Goal: Transaction & Acquisition: Purchase product/service

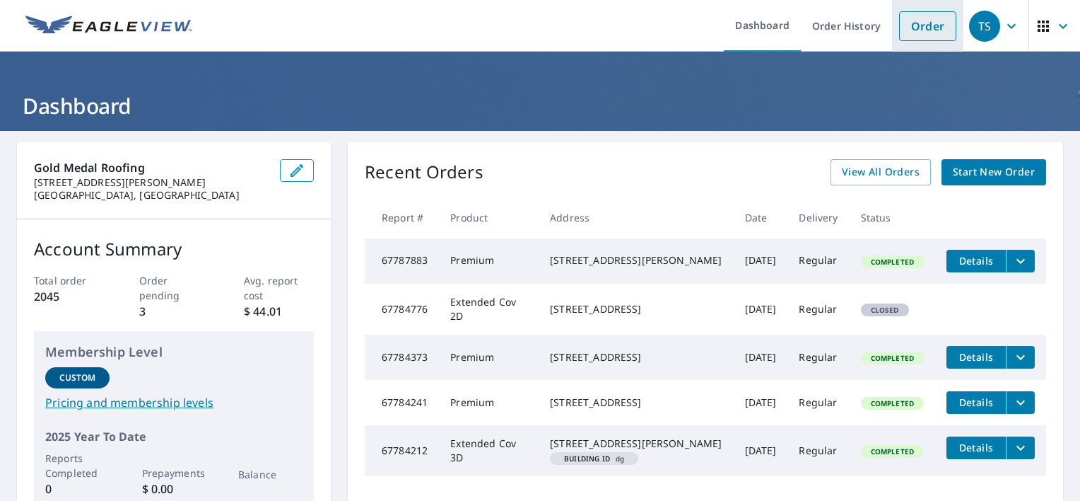
click at [892, 45] on li "Order" at bounding box center [927, 26] width 71 height 52
click at [918, 28] on link "Order" at bounding box center [927, 26] width 57 height 30
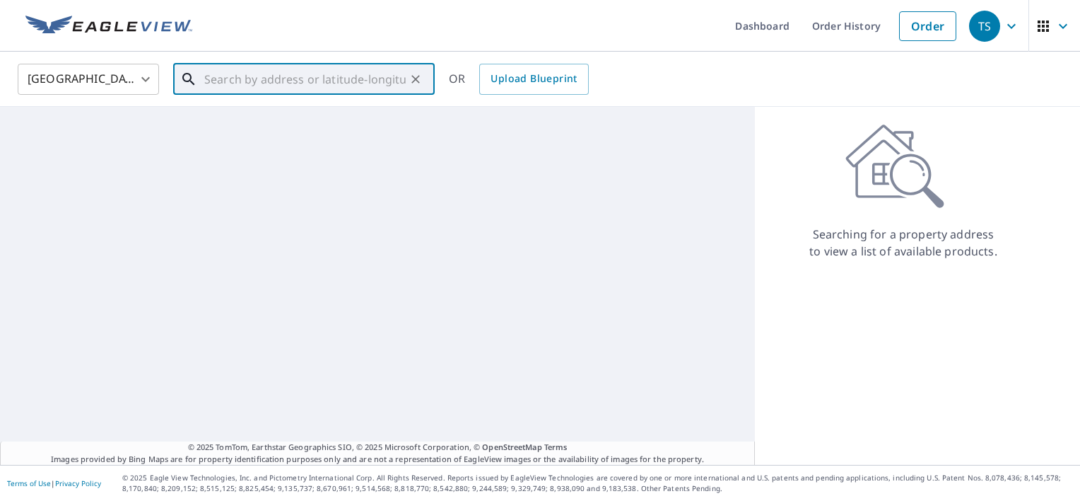
click at [312, 78] on input "text" at bounding box center [305, 79] width 202 height 40
paste input "[STREET_ADDRESS]"
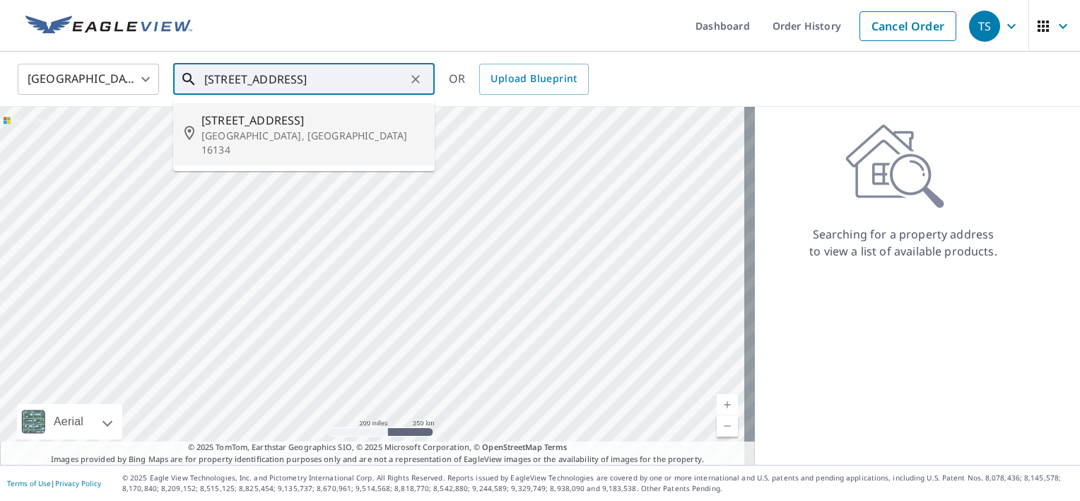
click at [311, 140] on p "[GEOGRAPHIC_DATA], [GEOGRAPHIC_DATA] 16134" at bounding box center [313, 143] width 222 height 28
type input "[STREET_ADDRESS]"
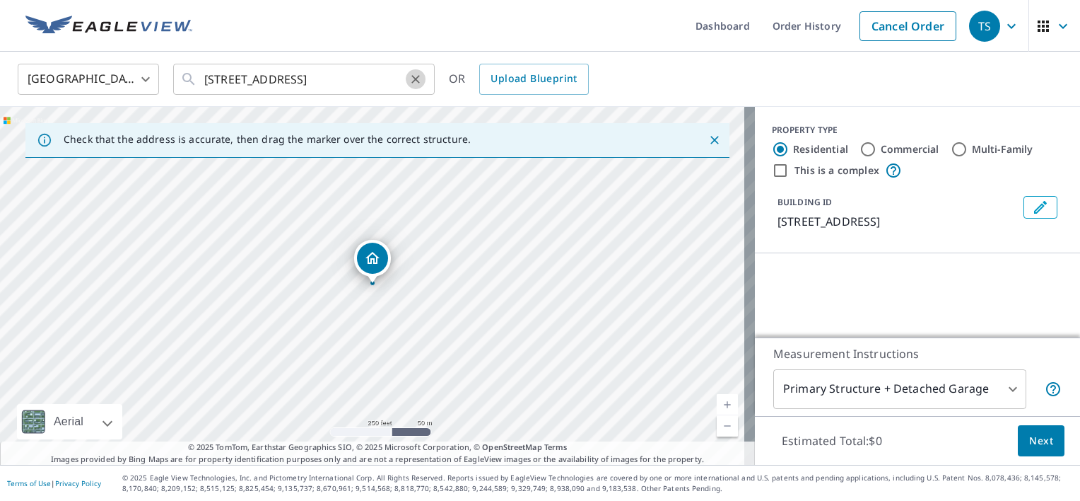
click at [409, 76] on icon "Clear" at bounding box center [416, 79] width 14 height 14
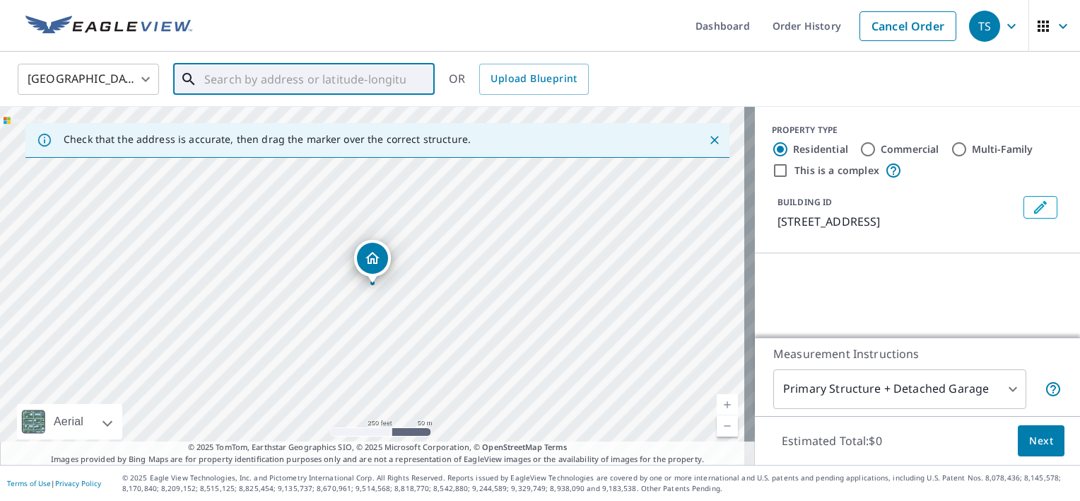
paste input "[STREET_ADDRESS]"
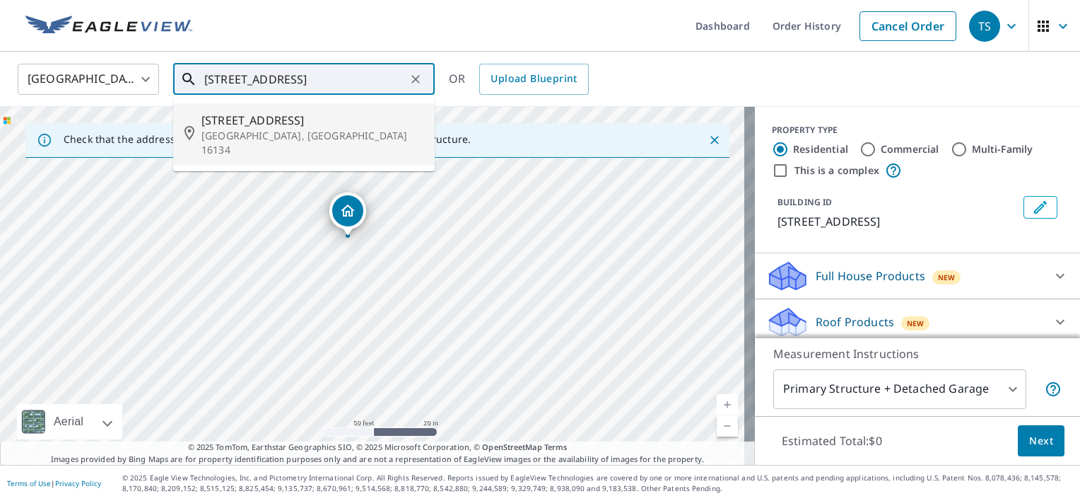
type input "[STREET_ADDRESS]"
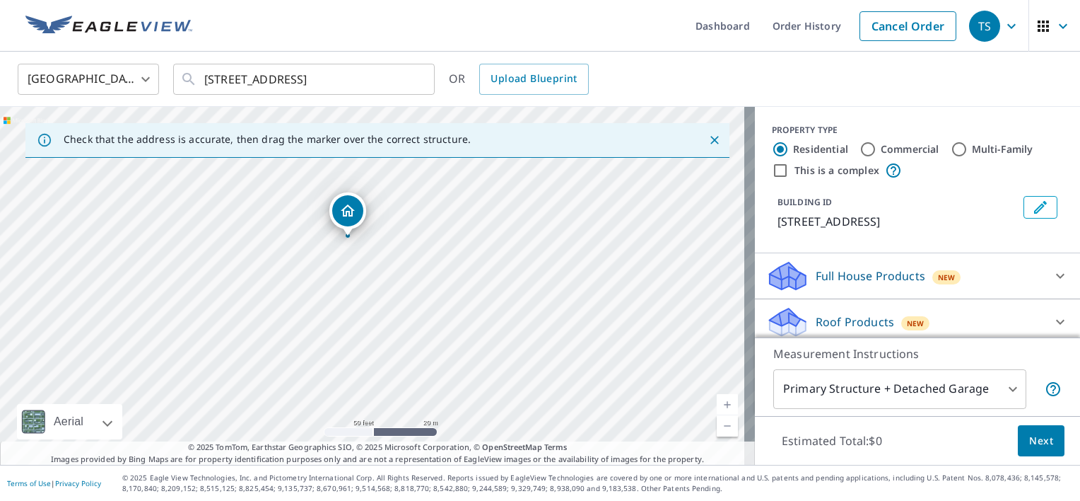
click at [344, 215] on icon "Dropped pin, building 1, Residential property, 6109 Adamsville Rd Jamestown, PA…" at bounding box center [348, 210] width 14 height 12
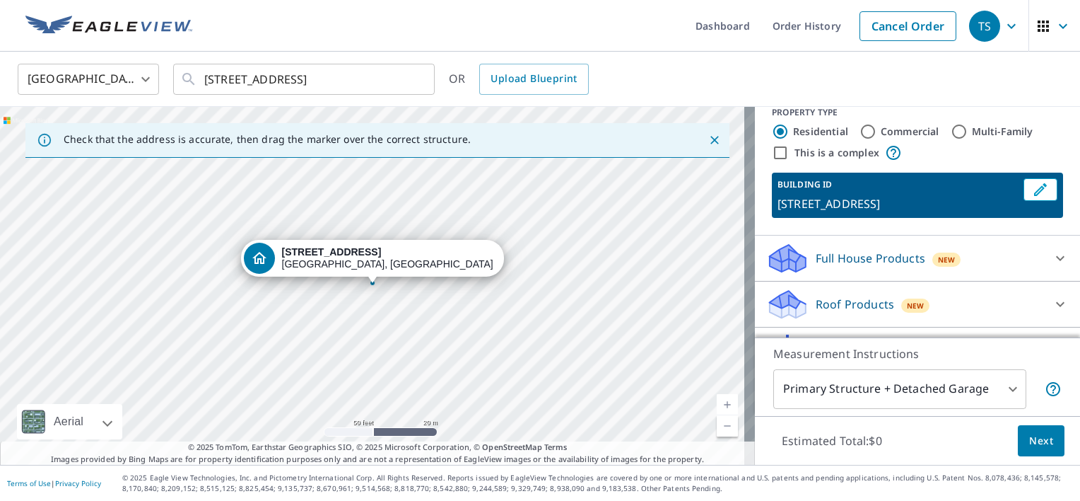
scroll to position [71, 0]
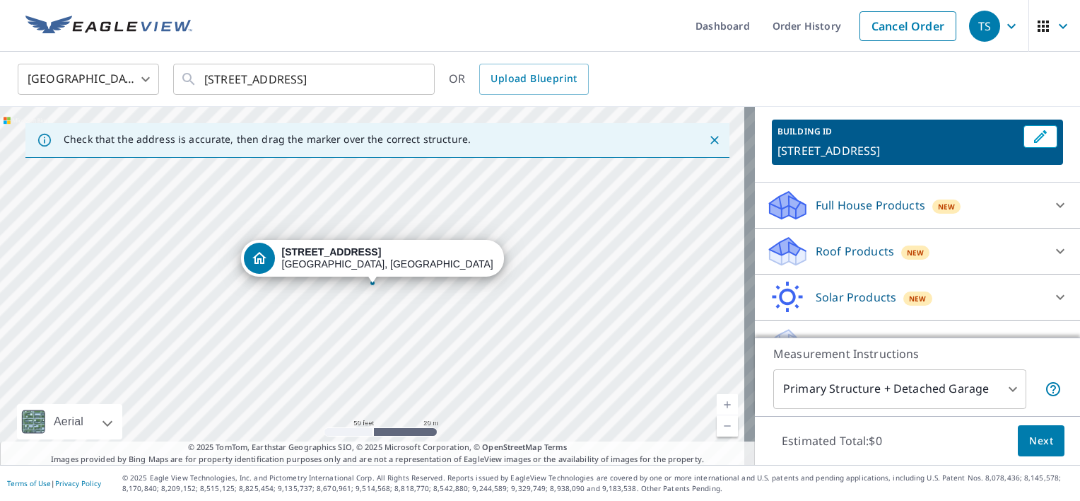
click at [853, 258] on p "Roof Products" at bounding box center [855, 251] width 78 height 17
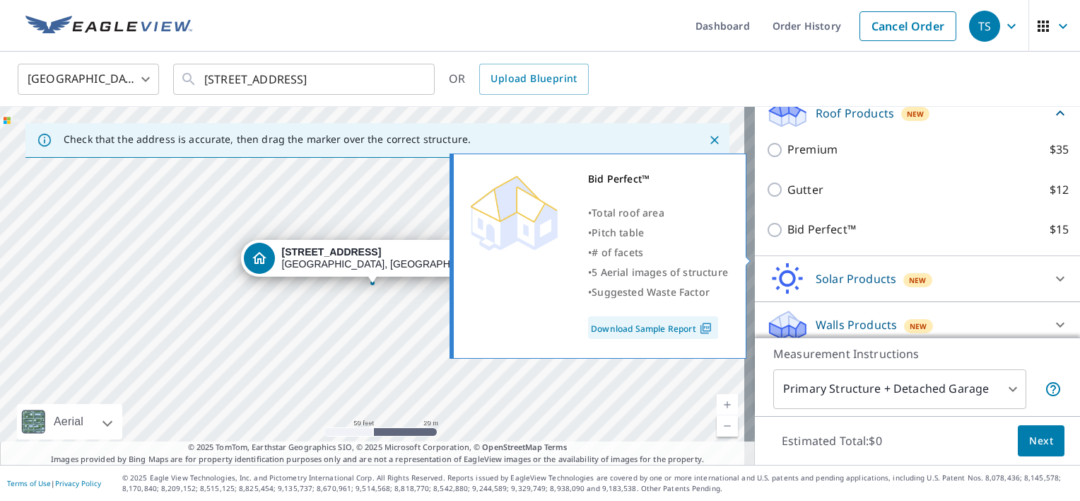
scroll to position [212, 0]
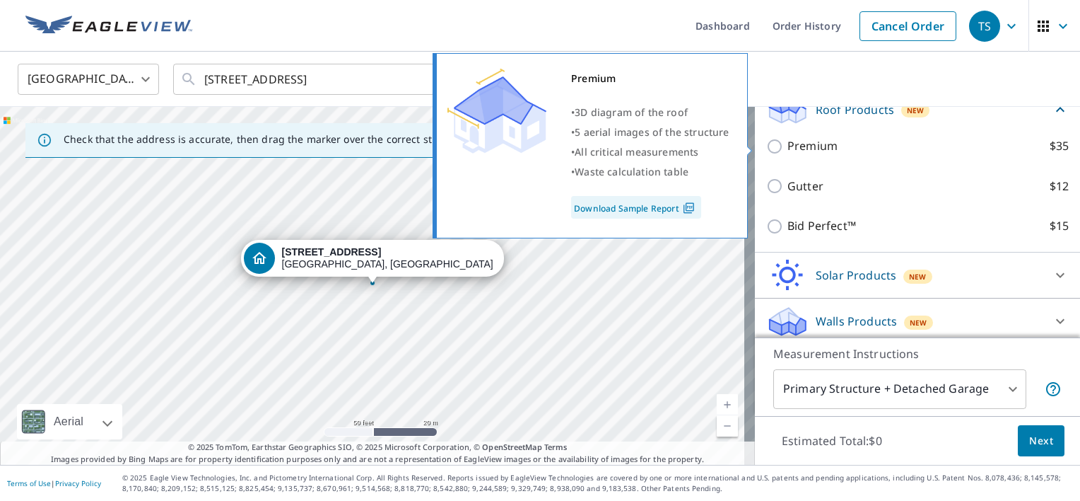
click at [798, 148] on p "Premium" at bounding box center [813, 146] width 50 height 18
click at [788, 148] on input "Premium $35" at bounding box center [777, 146] width 21 height 17
checkbox input "true"
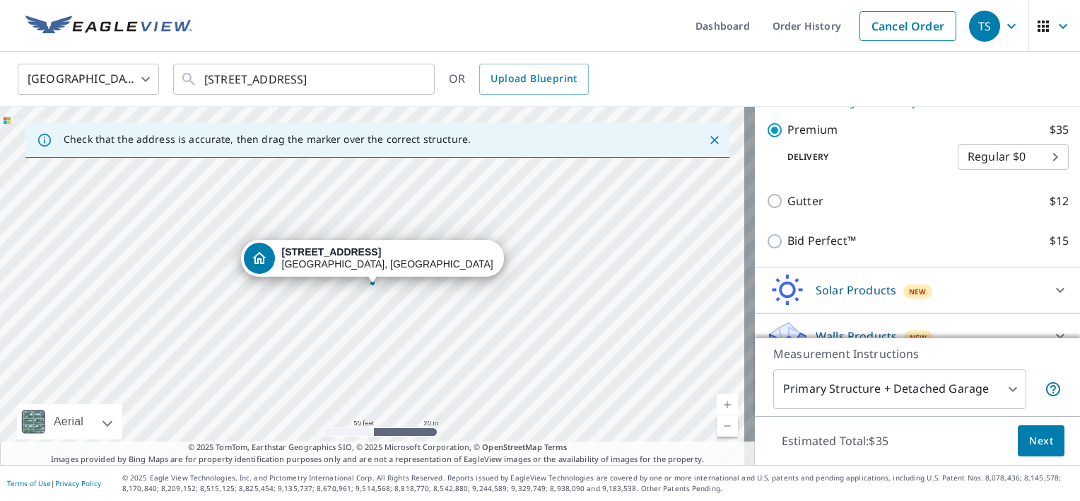
scroll to position [271, 0]
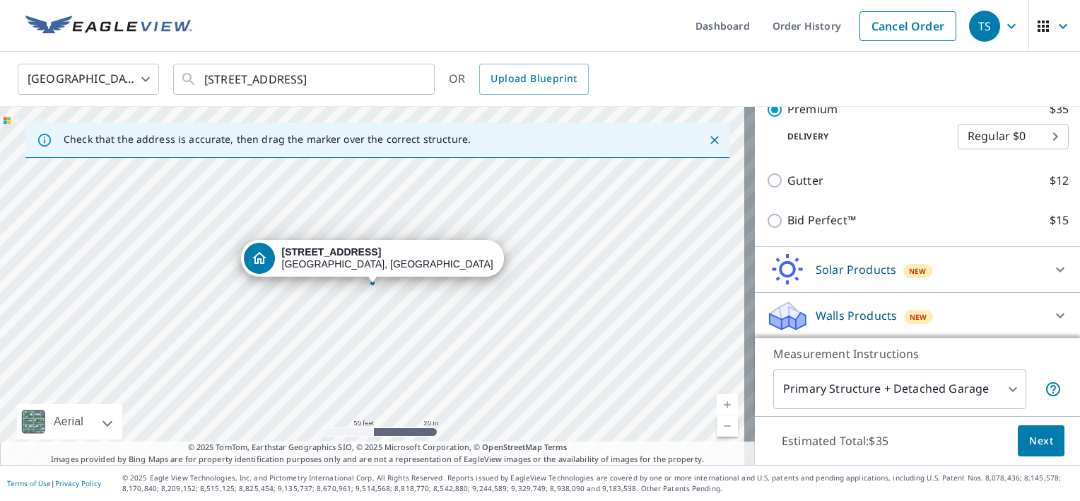
click at [1024, 431] on button "Next" at bounding box center [1041, 441] width 47 height 32
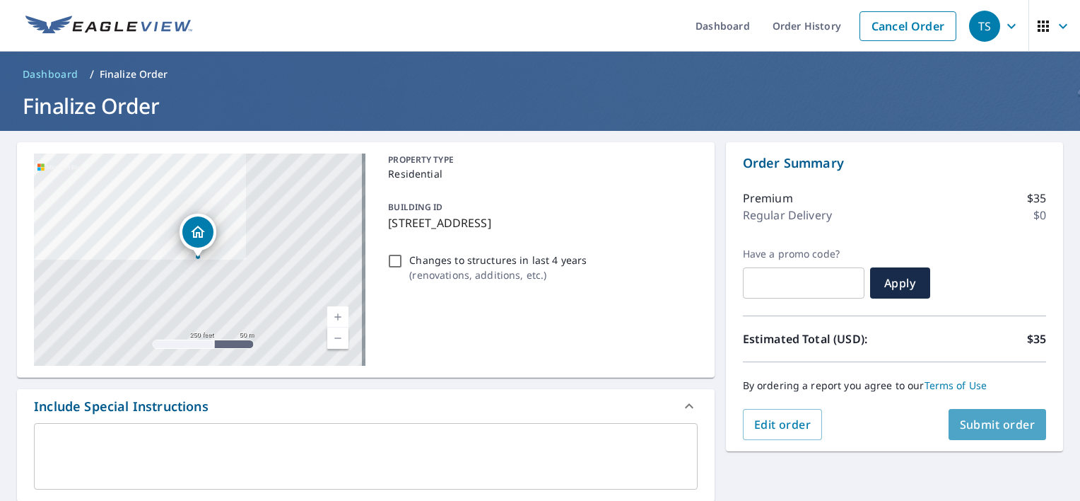
click at [1007, 430] on span "Submit order" at bounding box center [998, 424] width 76 height 16
checkbox input "true"
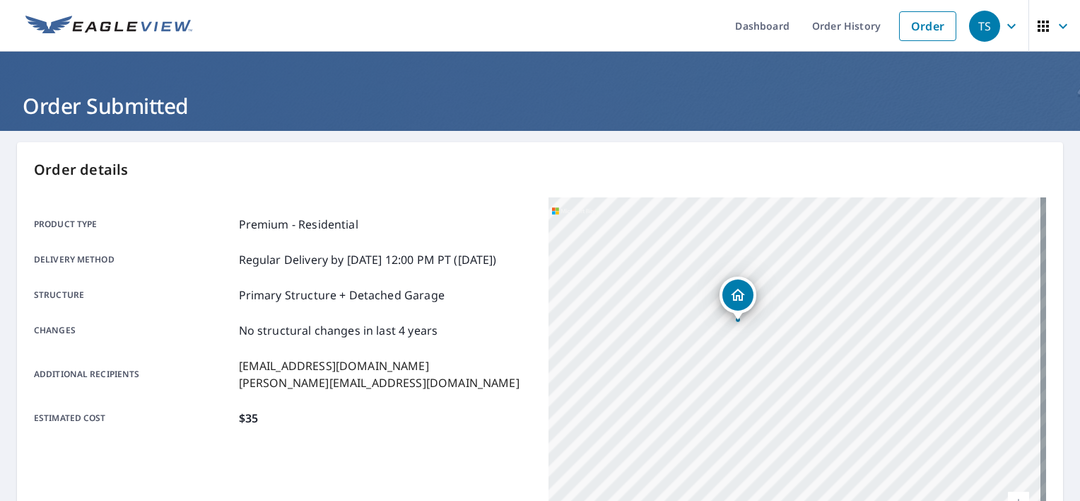
click at [1031, 167] on p "Order details" at bounding box center [540, 169] width 1013 height 21
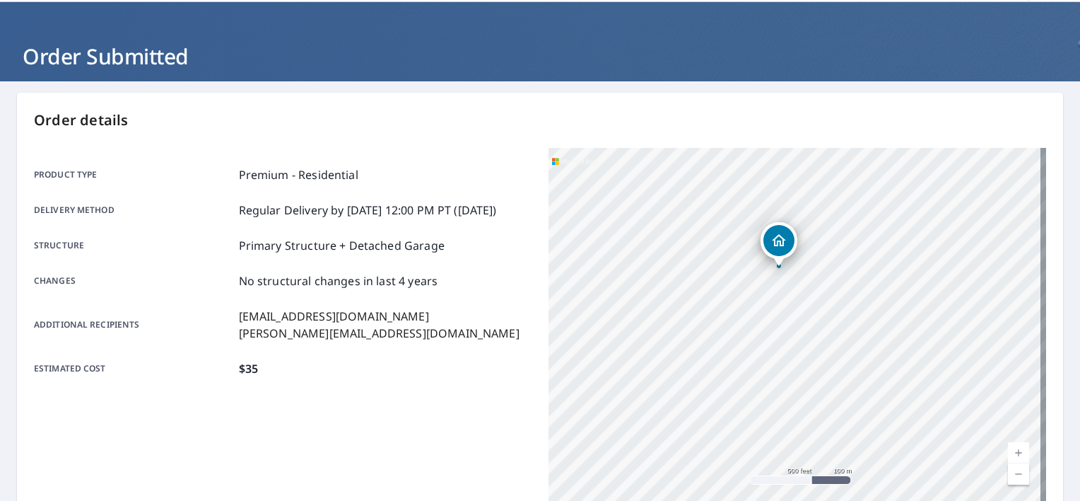
scroll to position [71, 0]
